Goal: Task Accomplishment & Management: Manage account settings

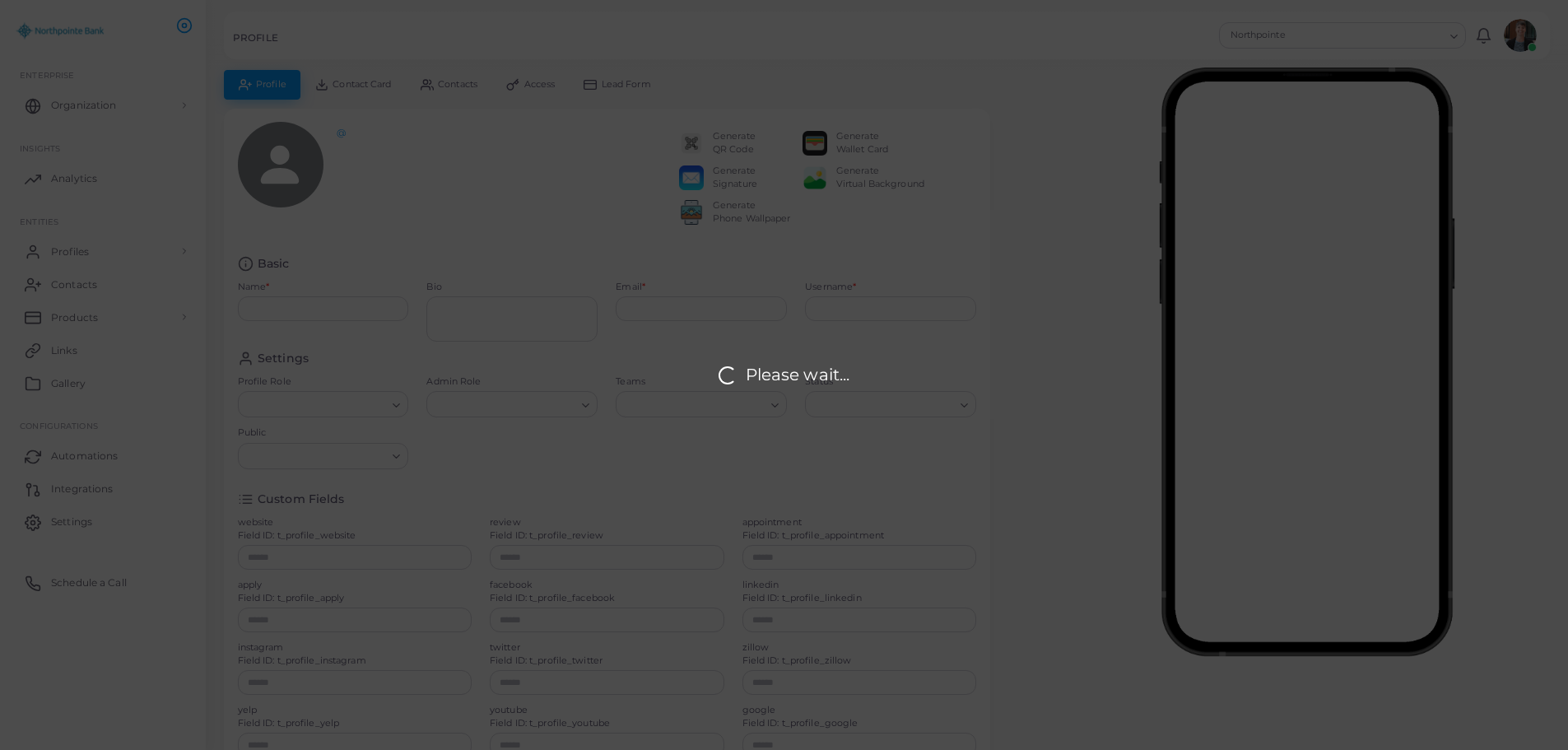
type input "**********"
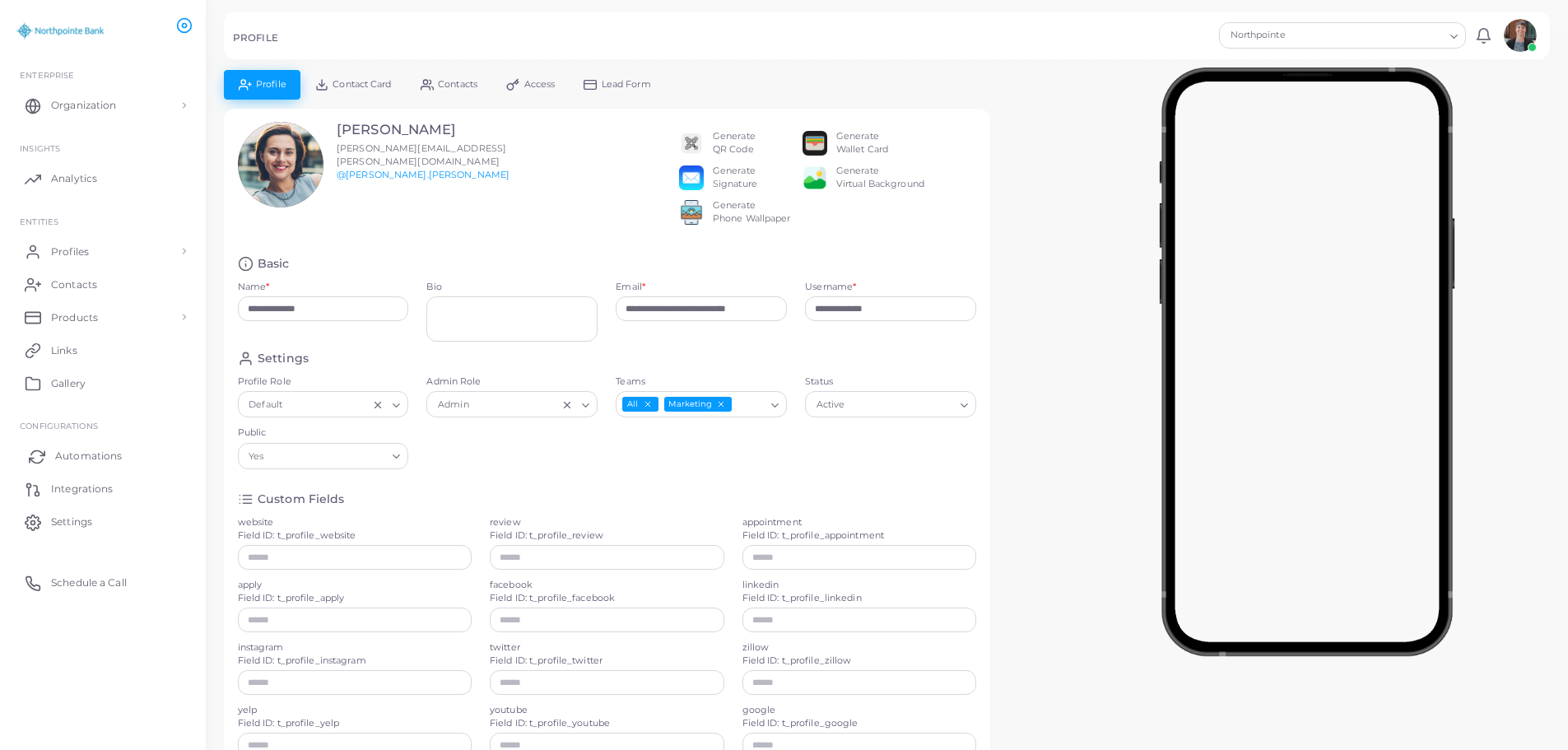
click at [75, 452] on span "Automations" at bounding box center [89, 456] width 67 height 15
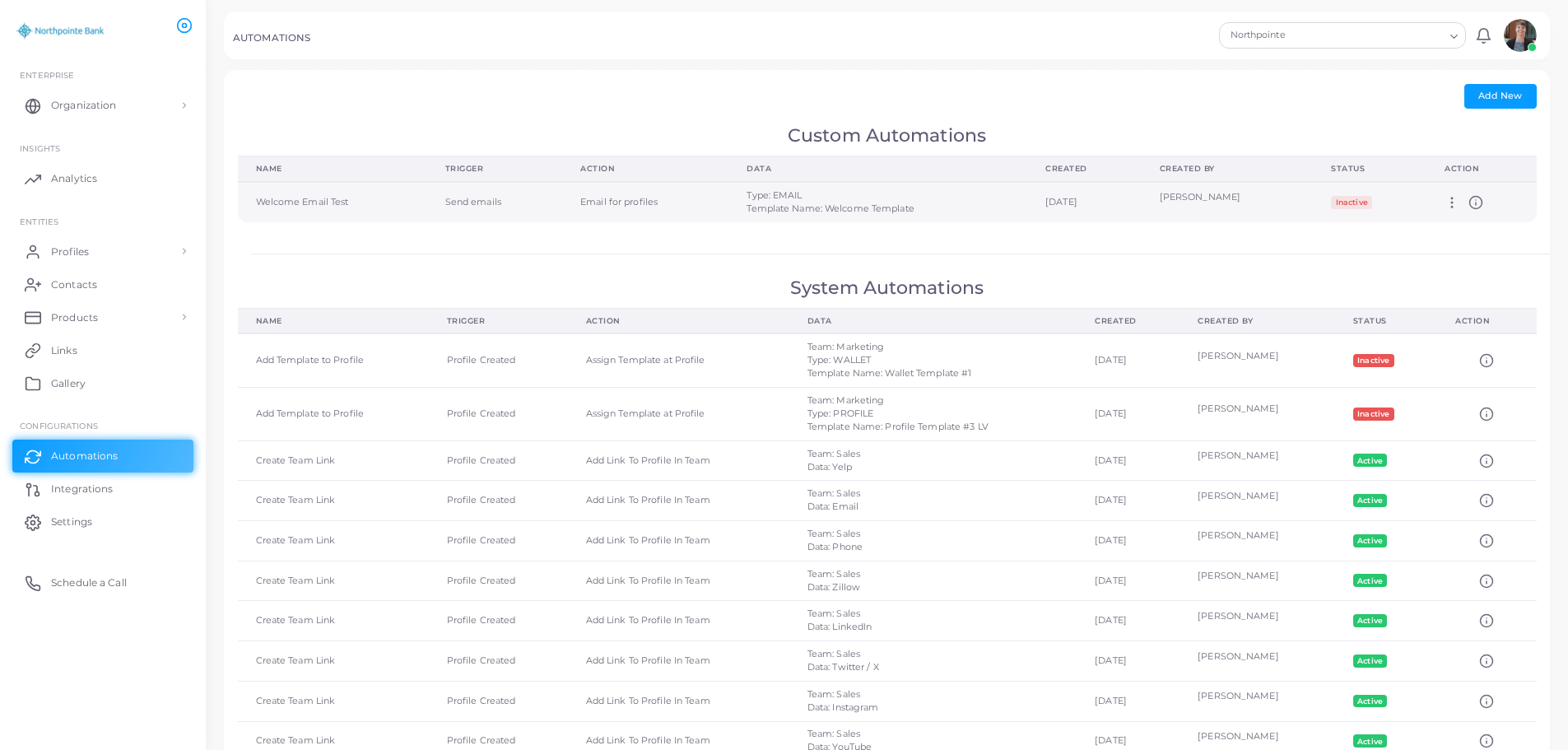
click at [1251, 200] on div "[PERSON_NAME]" at bounding box center [1228, 198] width 136 height 13
click at [1445, 205] on td "Edit Delete Activate" at bounding box center [1482, 202] width 109 height 41
click at [1456, 201] on icon at bounding box center [1452, 202] width 15 height 15
click at [1461, 216] on link "Edit" at bounding box center [1501, 221] width 89 height 22
type input "**********"
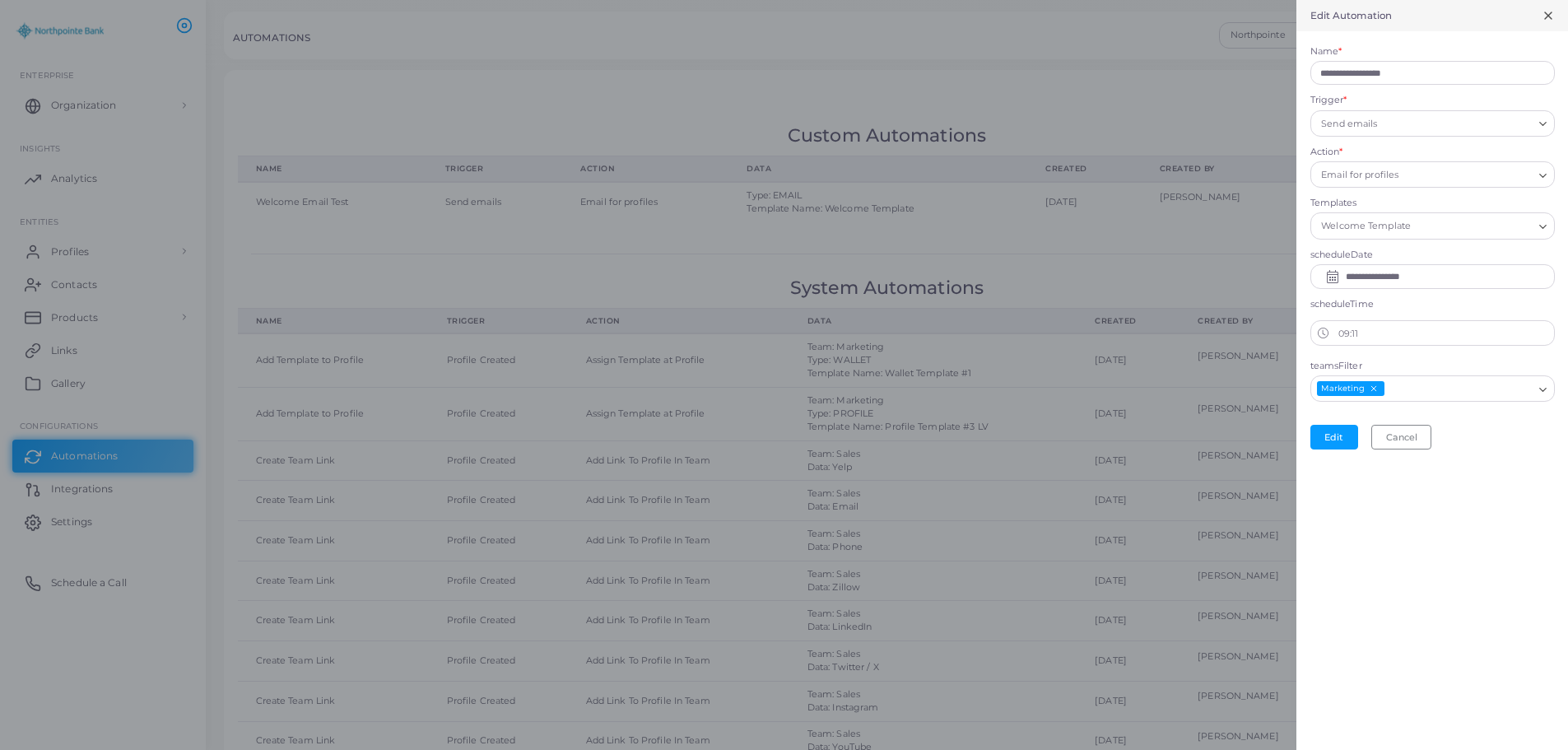
click at [1547, 14] on line at bounding box center [1548, 15] width 6 height 6
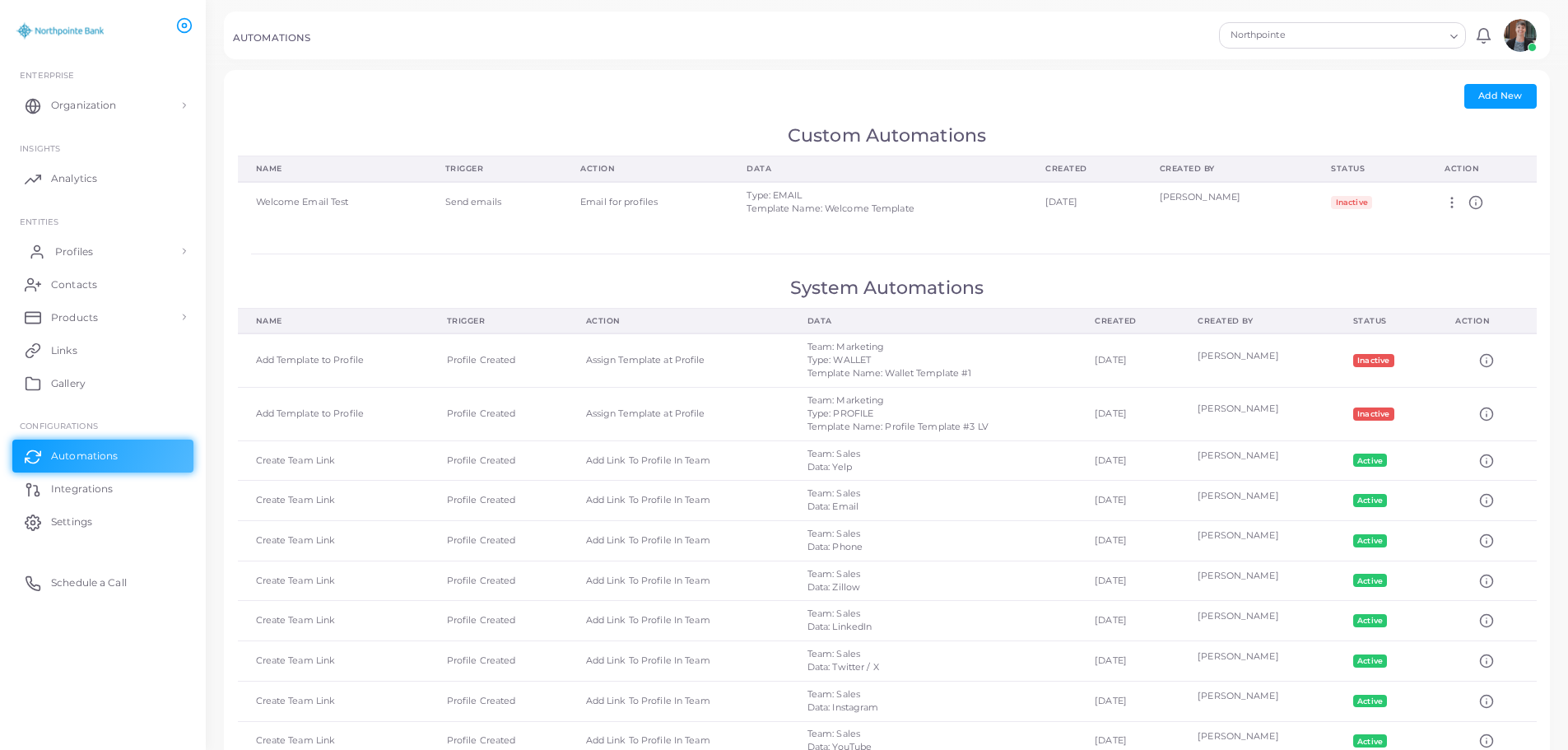
click at [73, 249] on span "Profiles" at bounding box center [74, 251] width 38 height 15
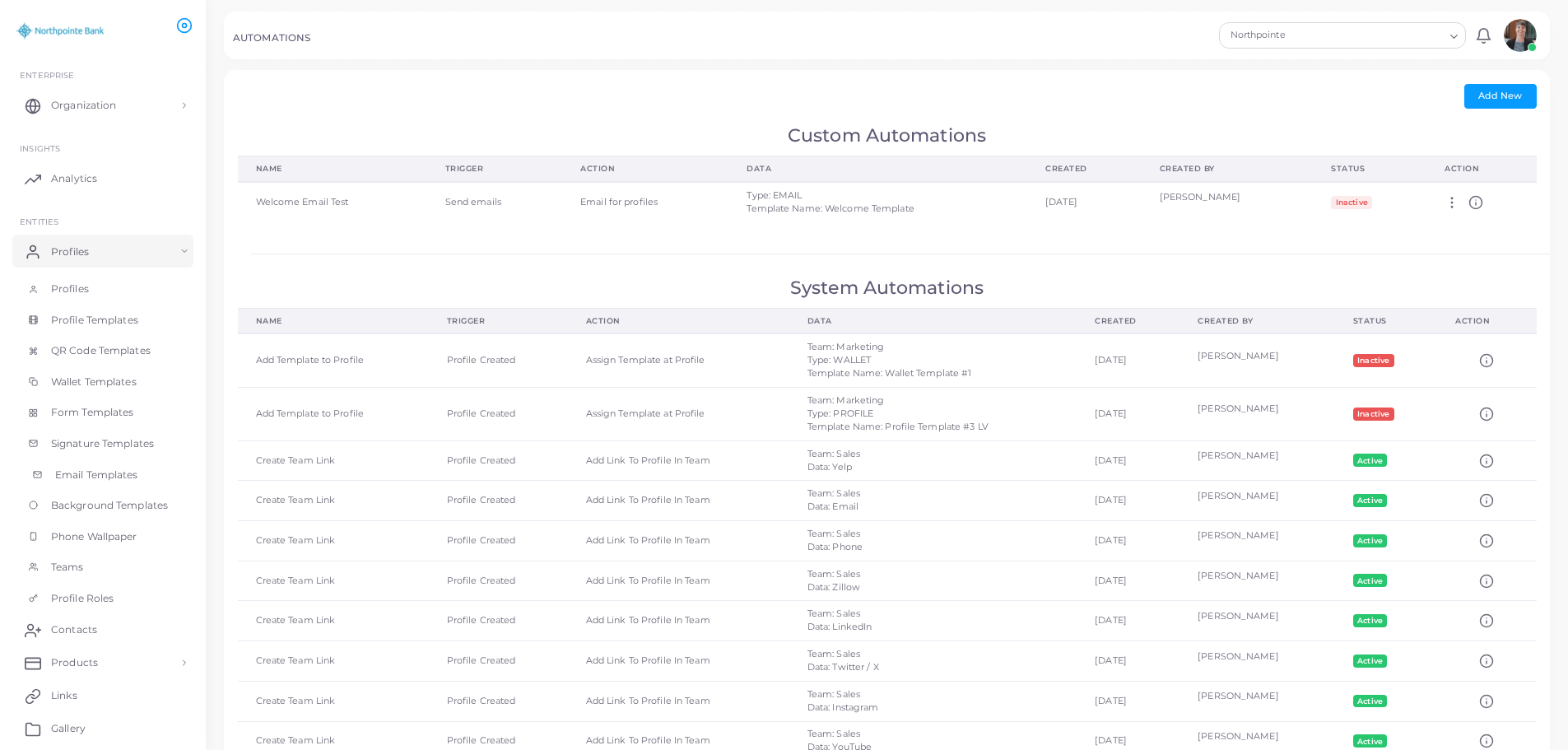
click at [92, 476] on span "Email Templates" at bounding box center [97, 475] width 83 height 15
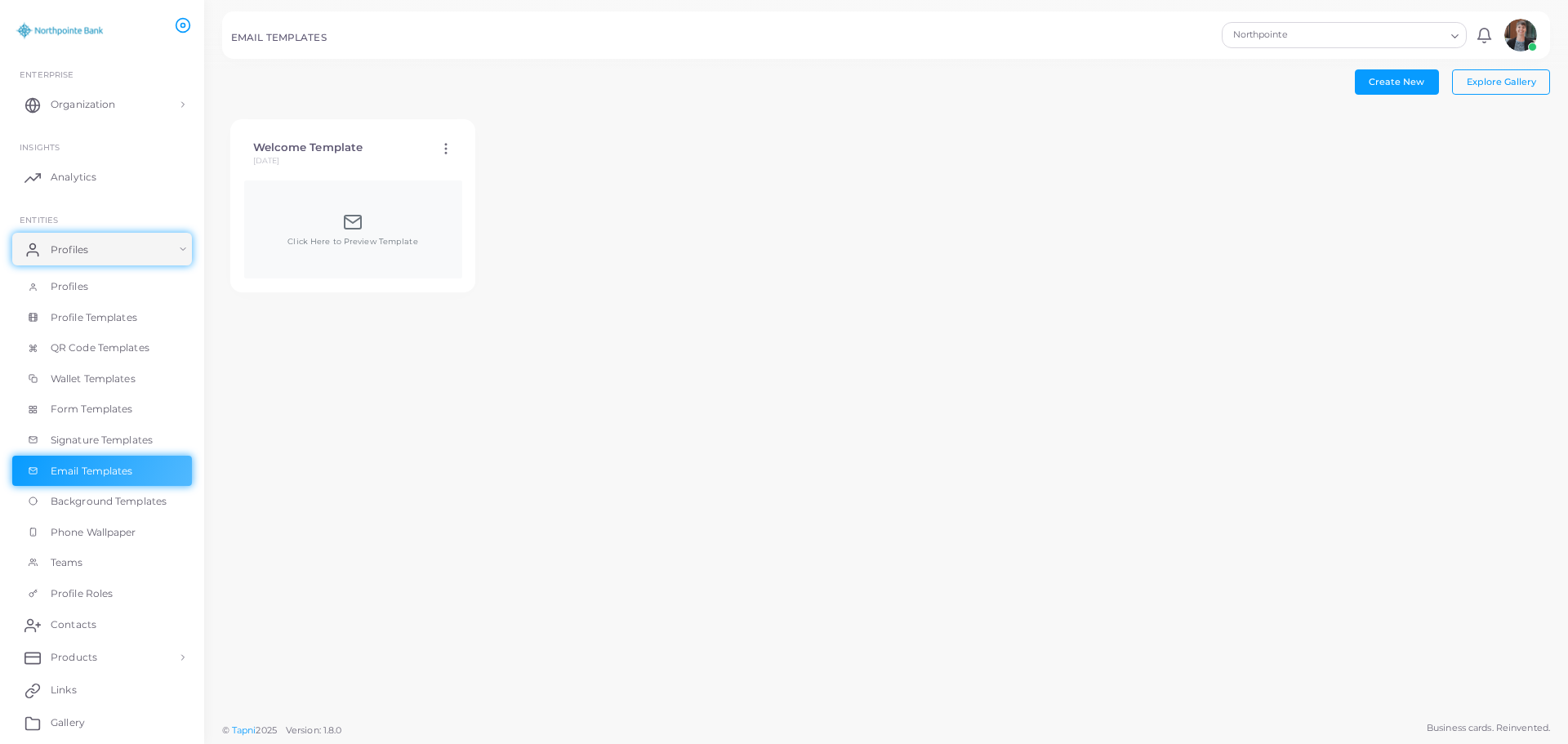
click at [440, 151] on icon at bounding box center [445, 149] width 15 height 15
click at [477, 168] on span "Edit Template" at bounding box center [505, 171] width 62 height 13
